Goal: Information Seeking & Learning: Check status

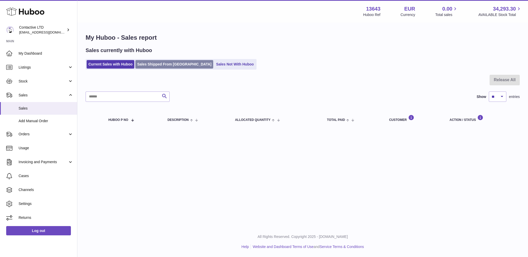
click at [151, 67] on link "Sales Shipped From [GEOGRAPHIC_DATA]" at bounding box center [174, 64] width 78 height 9
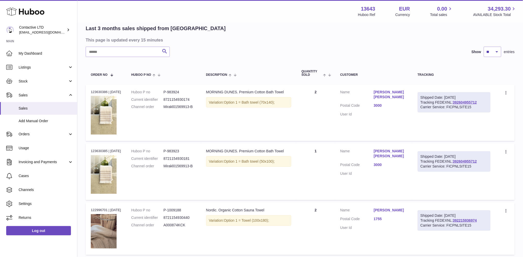
scroll to position [38, 0]
click at [477, 101] on link "392604955712" at bounding box center [465, 102] width 24 height 4
